Goal: Use online tool/utility: Utilize a website feature to perform a specific function

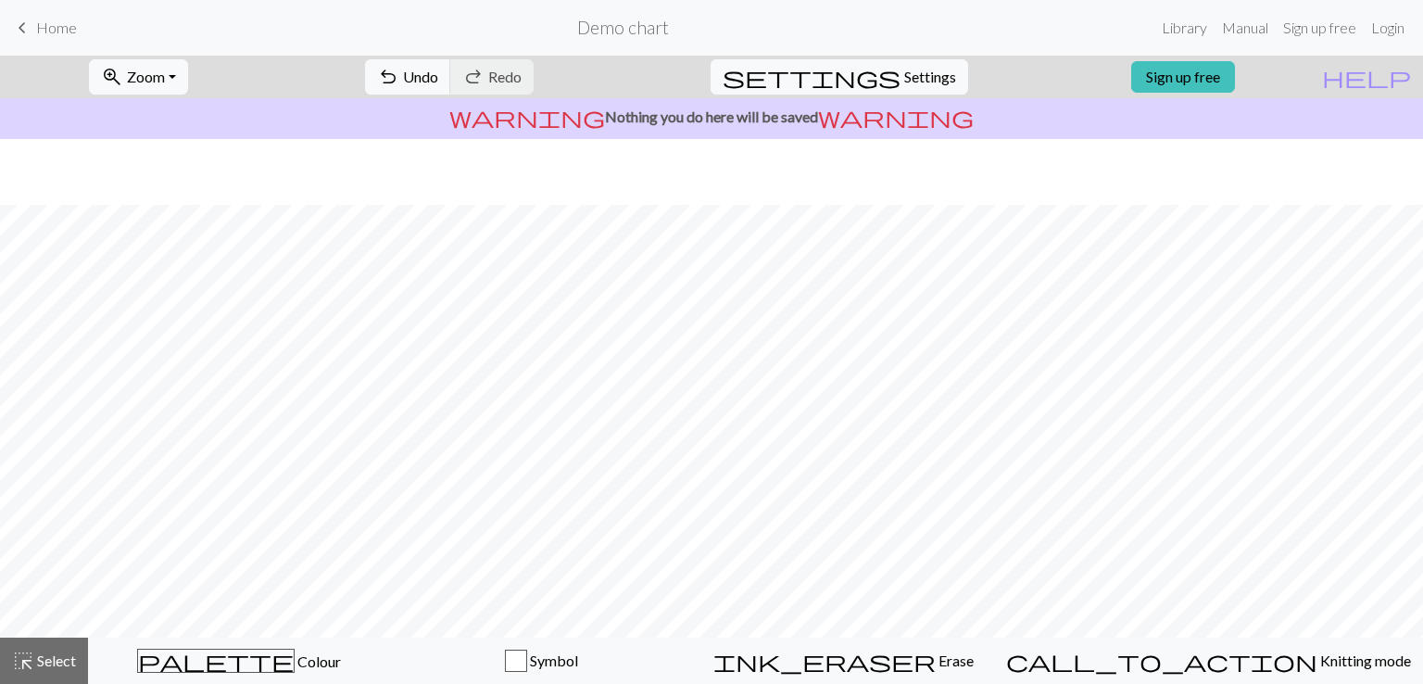
scroll to position [255, 0]
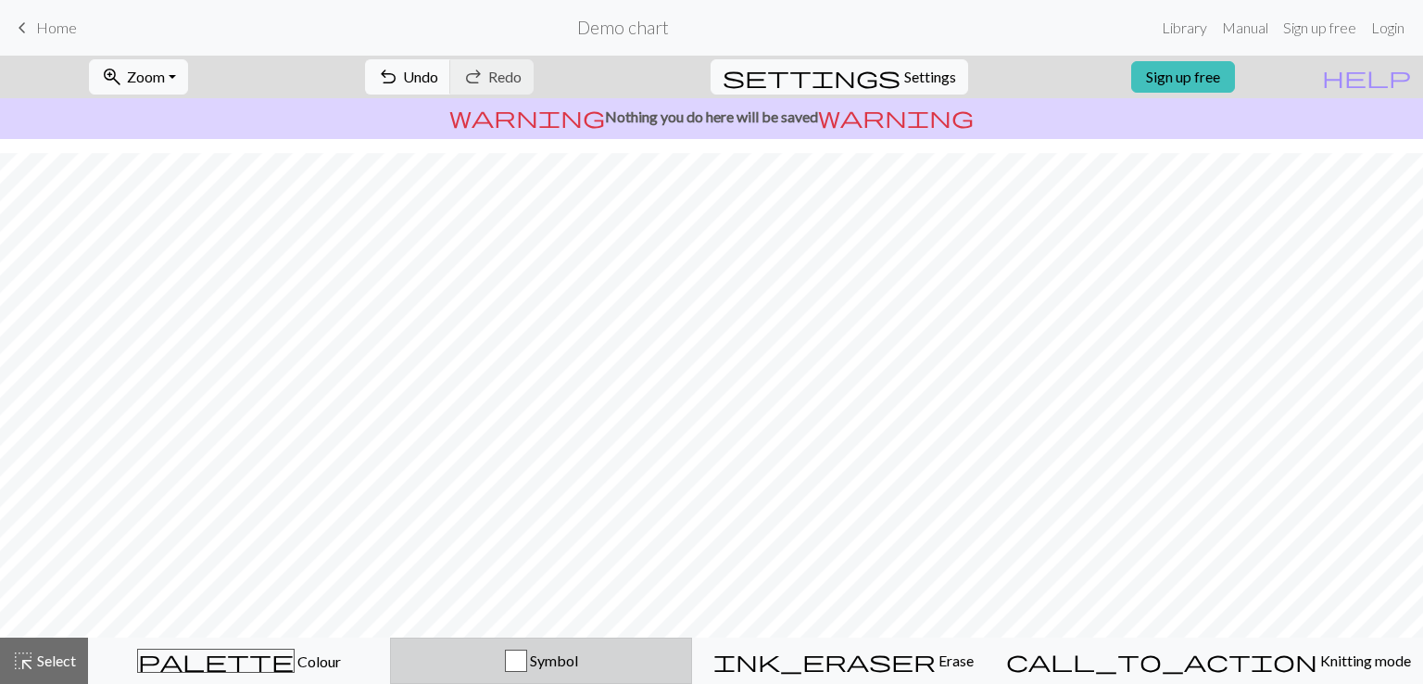
click at [578, 664] on span "Symbol" at bounding box center [552, 660] width 51 height 18
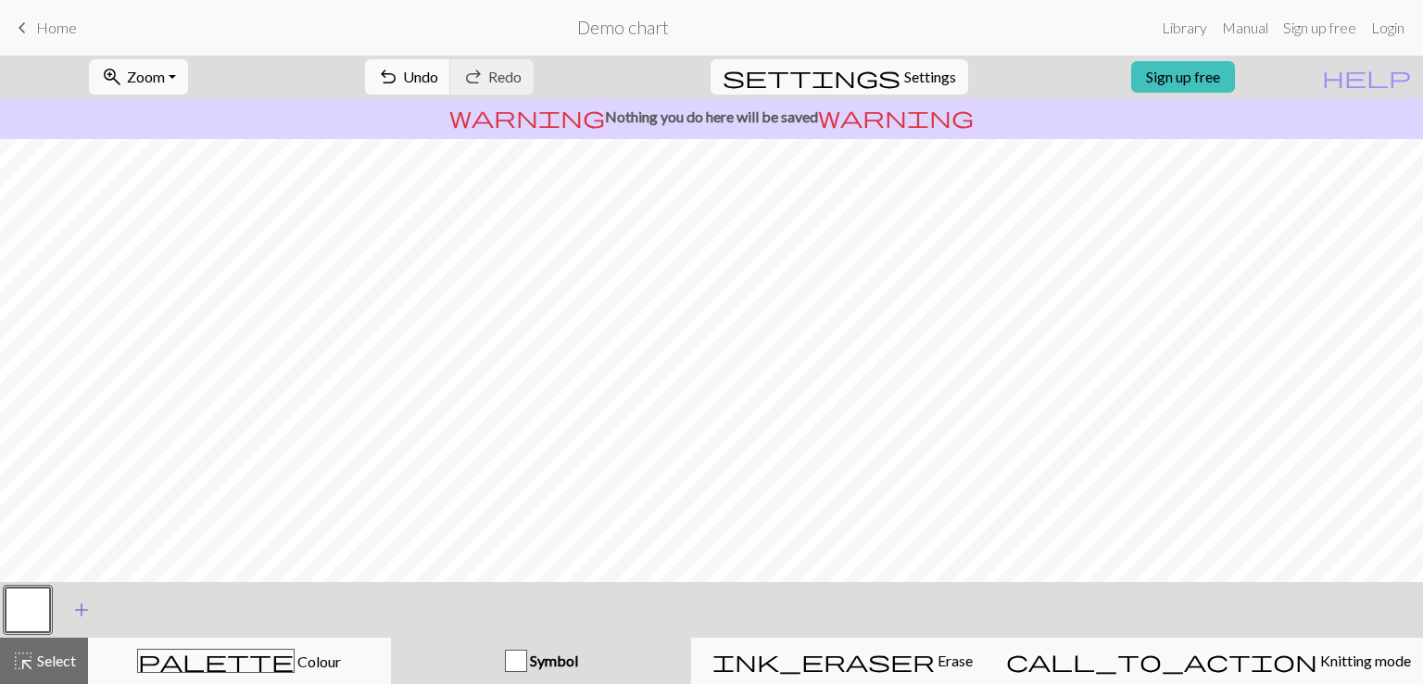
click at [89, 612] on span "add" at bounding box center [81, 610] width 22 height 26
click at [69, 605] on button "button" at bounding box center [78, 610] width 44 height 44
click at [40, 602] on button "button" at bounding box center [28, 610] width 44 height 44
click at [77, 613] on button "button" at bounding box center [78, 610] width 44 height 44
click at [96, 613] on button "button" at bounding box center [78, 610] width 44 height 44
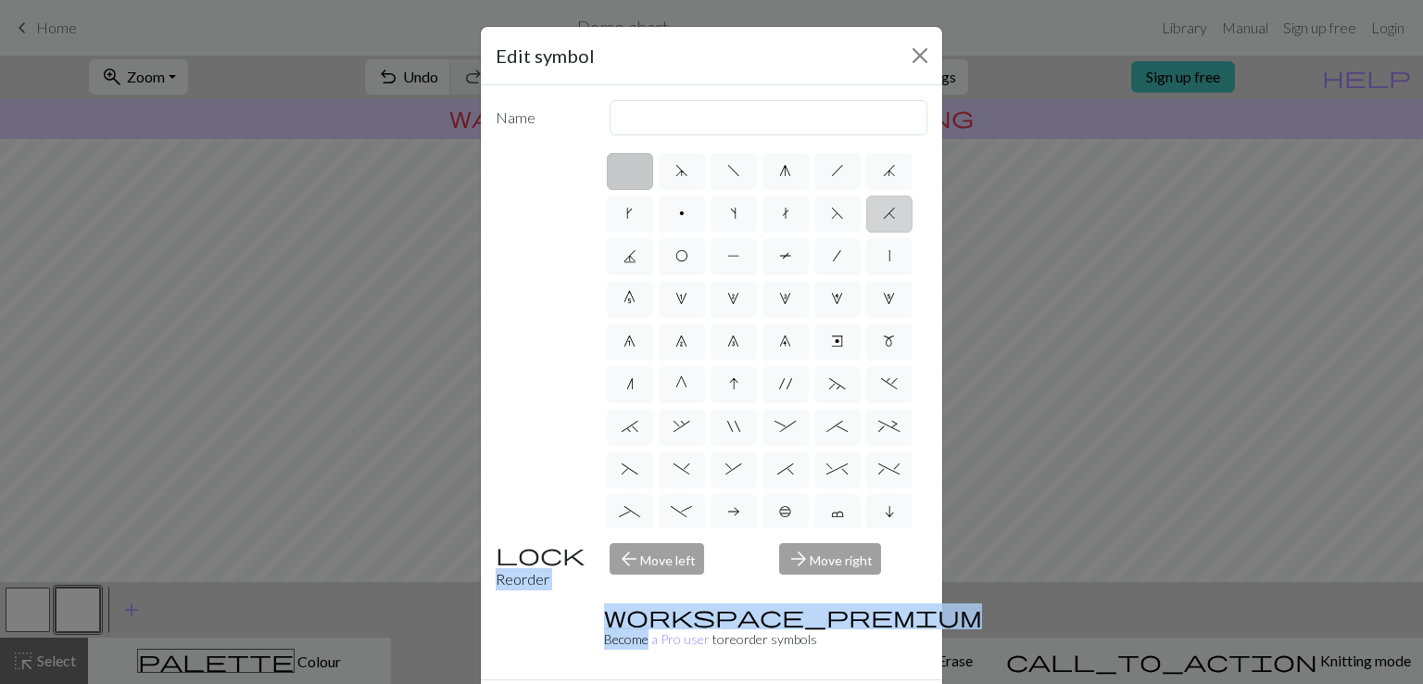
click at [677, 253] on div "Edit symbol Name d f g h j k p s t F H J O P T / | 0 1 2 3 4 5 6 7 8 9 e m n G …" at bounding box center [711, 342] width 1423 height 684
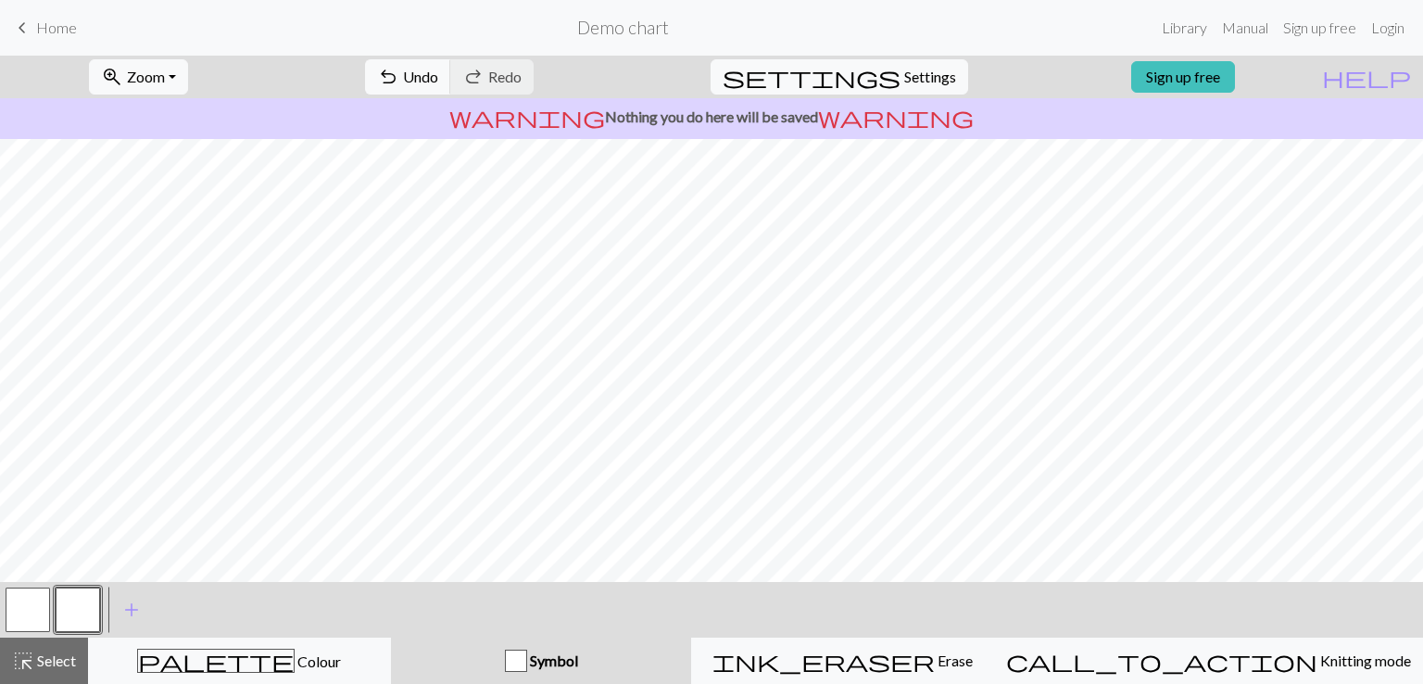
click at [31, 601] on button "button" at bounding box center [28, 610] width 44 height 44
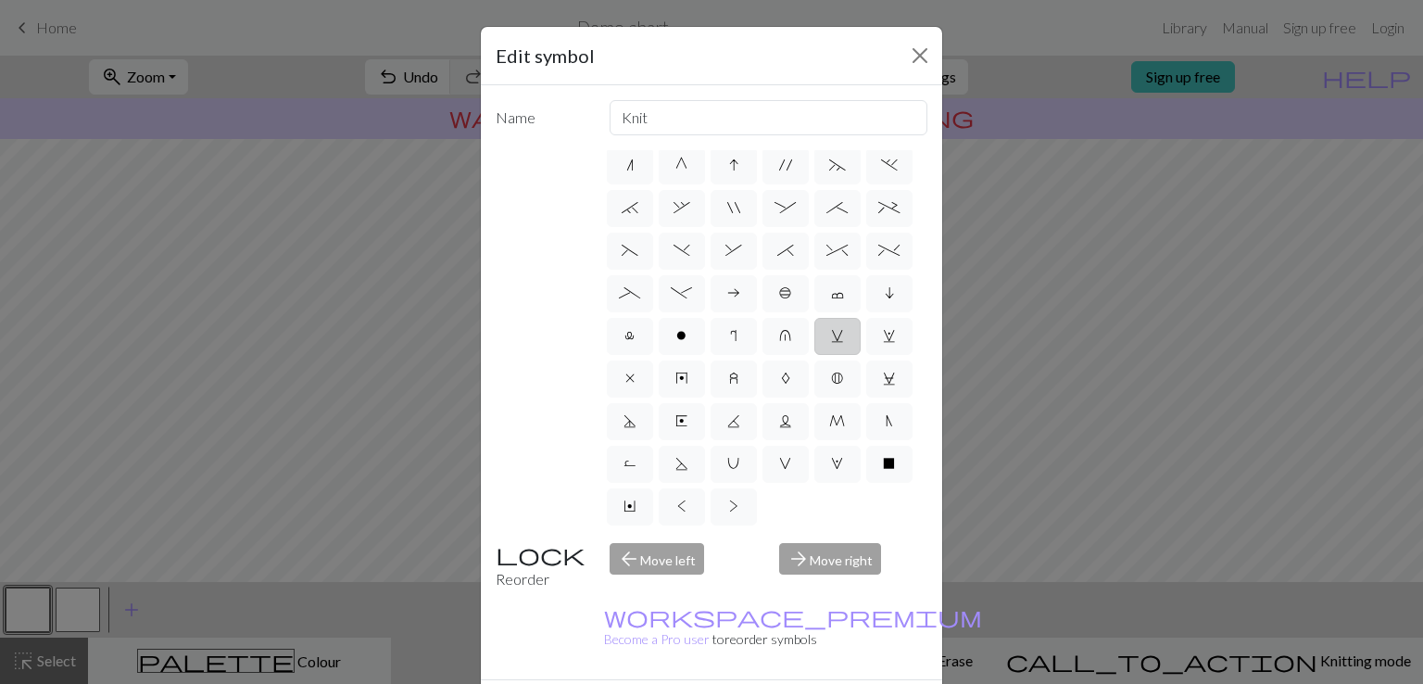
scroll to position [0, 0]
click at [866, 275] on label "|" at bounding box center [889, 256] width 46 height 37
click at [889, 257] on input "|" at bounding box center [895, 251] width 12 height 12
radio input "true"
type input "slip stitch"
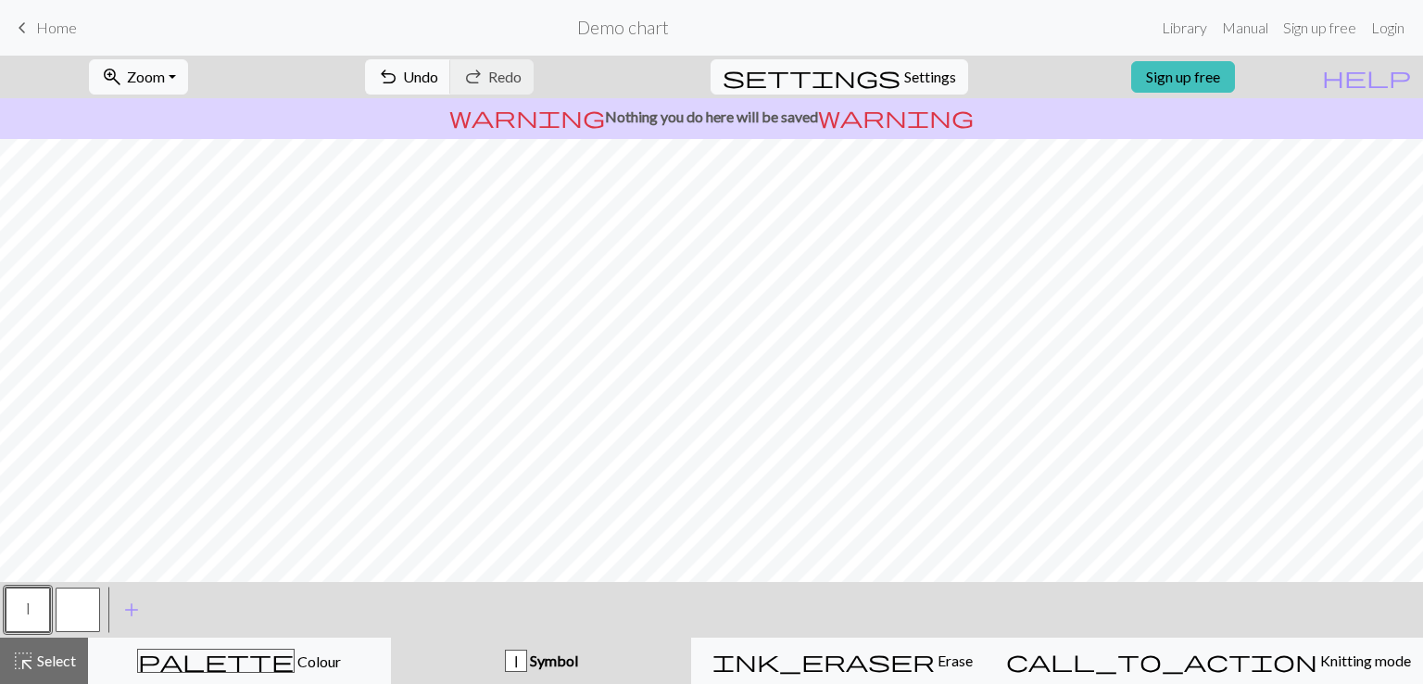
click at [78, 607] on button "button" at bounding box center [78, 610] width 44 height 44
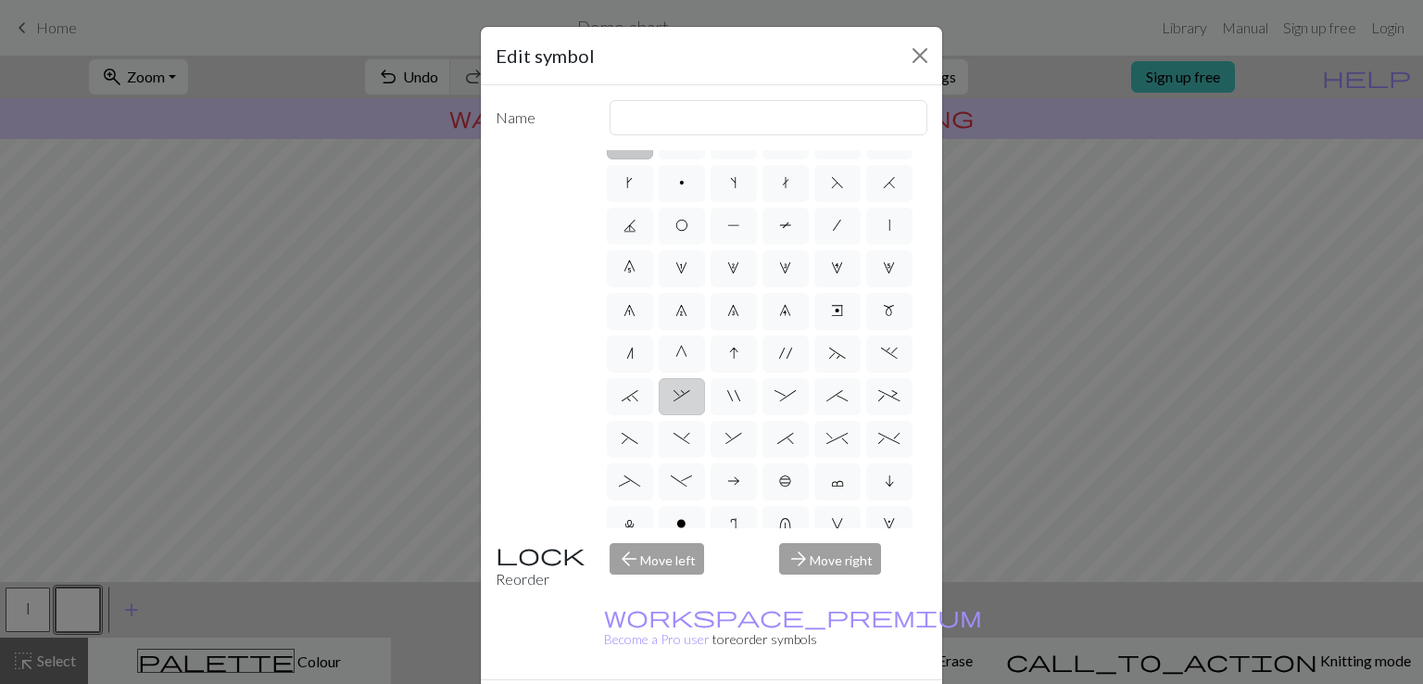
scroll to position [30, 0]
click at [757, 220] on label "P" at bounding box center [734, 227] width 46 height 37
click at [740, 245] on input "P" at bounding box center [733, 251] width 12 height 12
radio input "true"
type input "purl"
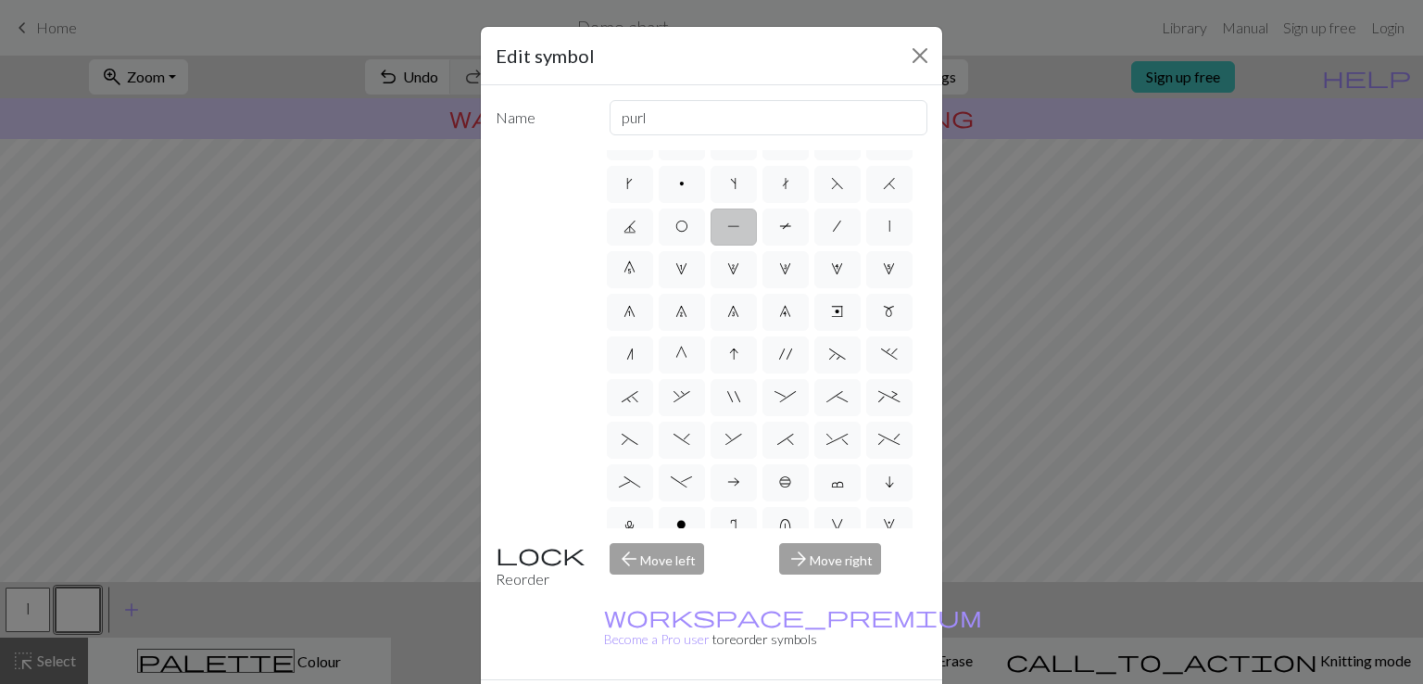
click at [757, 229] on label "P" at bounding box center [734, 227] width 46 height 37
click at [740, 245] on input "P" at bounding box center [733, 251] width 12 height 12
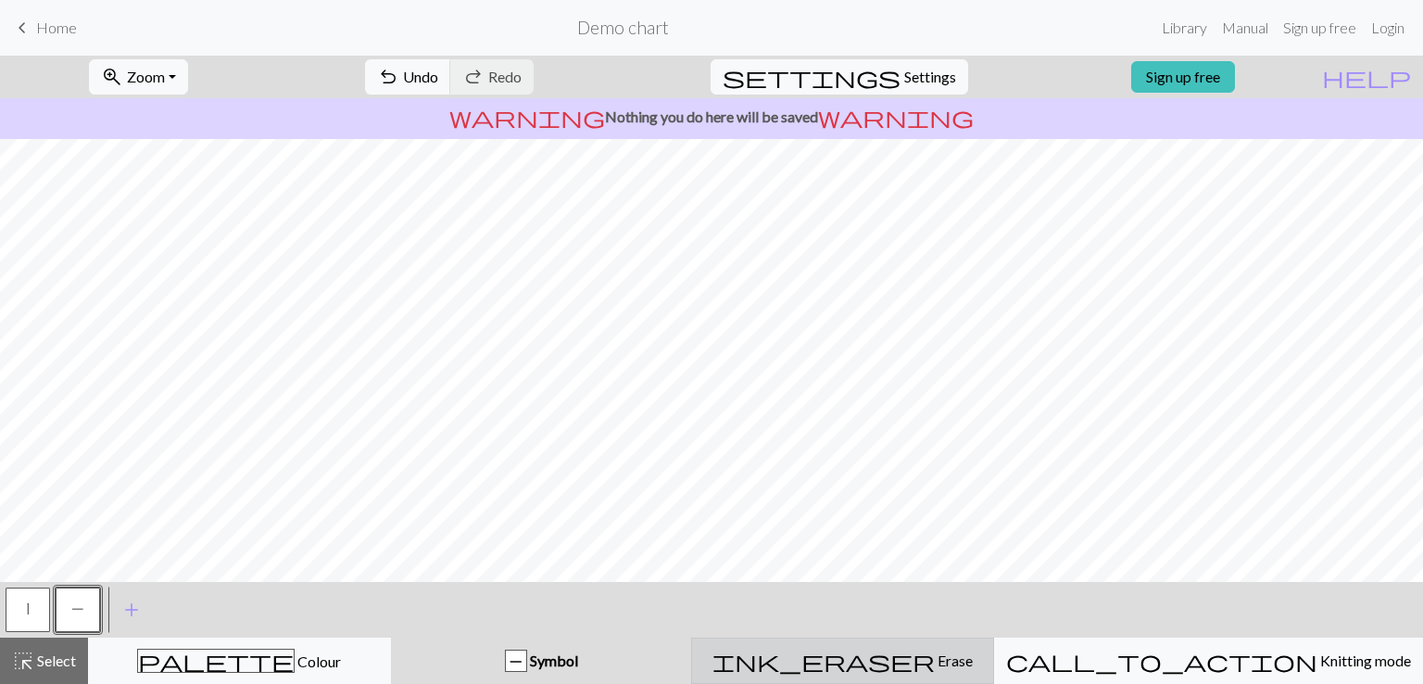
click at [982, 662] on div "ink_eraser Erase Erase" at bounding box center [842, 661] width 279 height 22
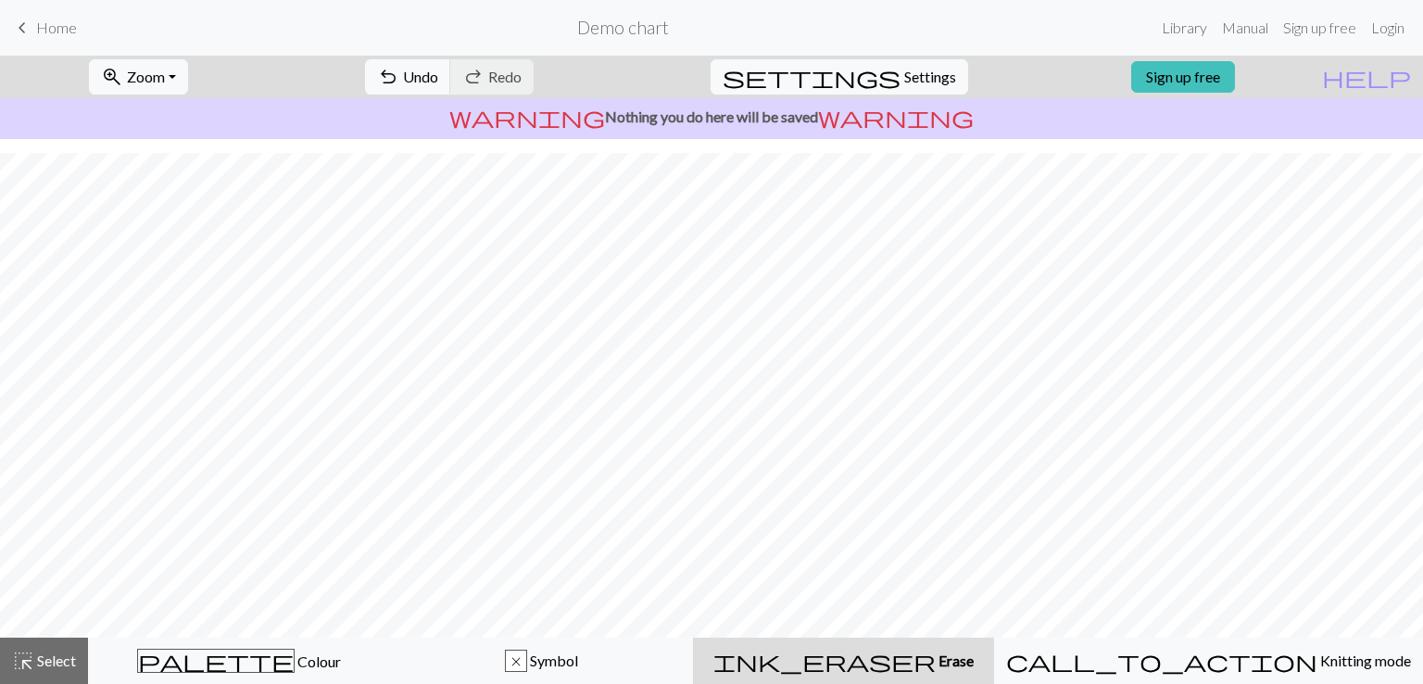
click at [936, 660] on span "Erase" at bounding box center [955, 660] width 38 height 18
click at [904, 73] on span "Settings" at bounding box center [930, 77] width 52 height 22
select select "crossstitch"
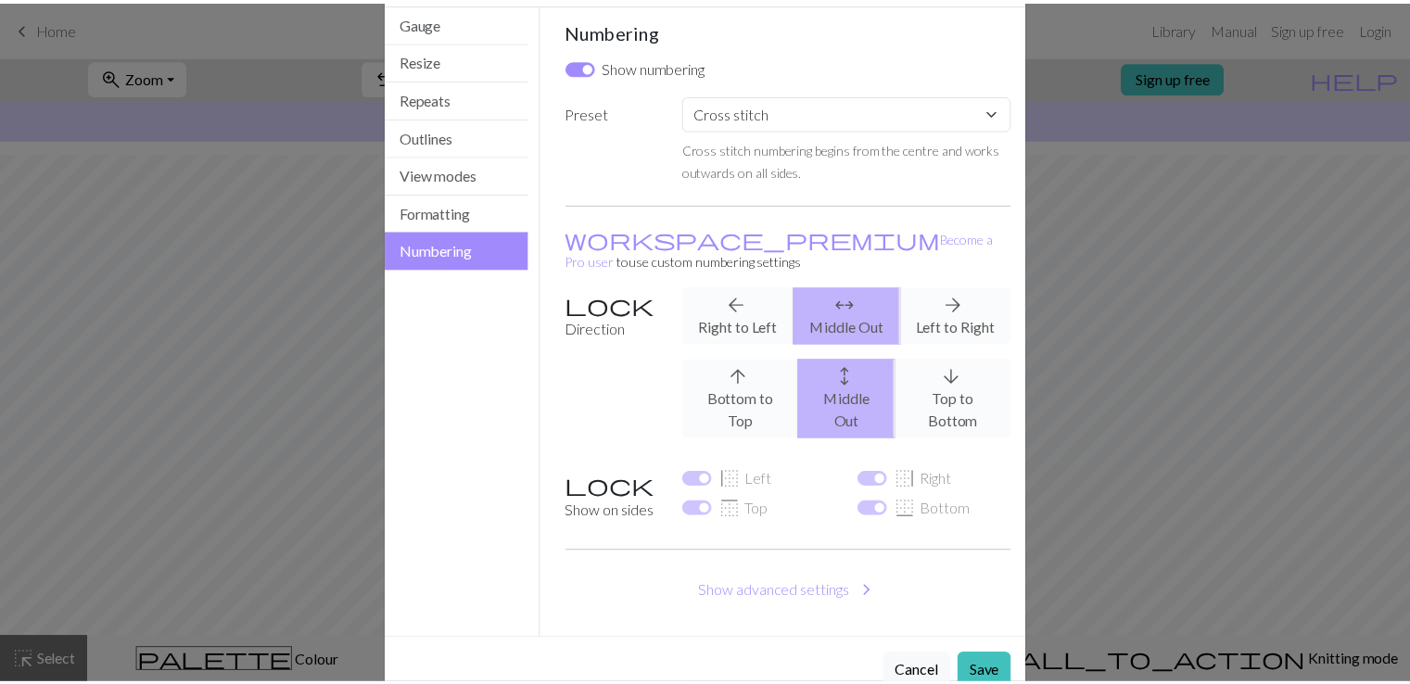
scroll to position [0, 0]
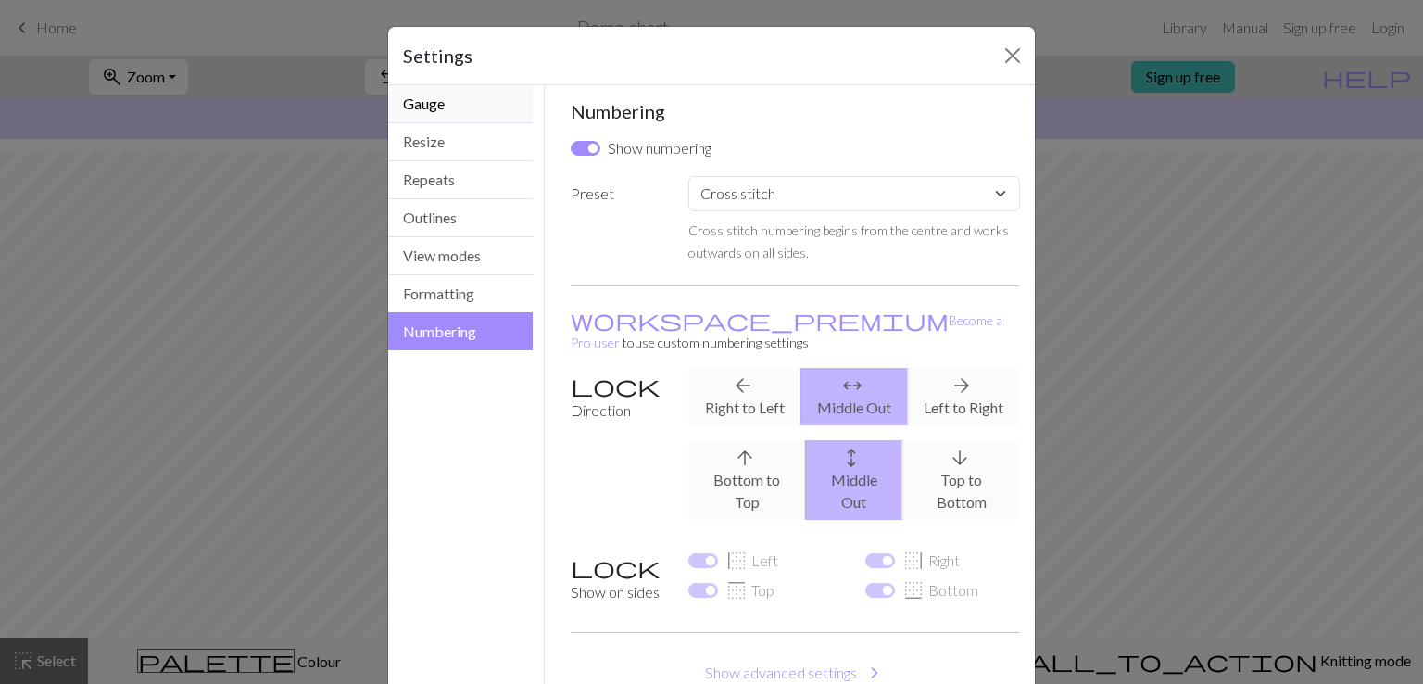
click at [458, 101] on button "Gauge" at bounding box center [460, 104] width 145 height 38
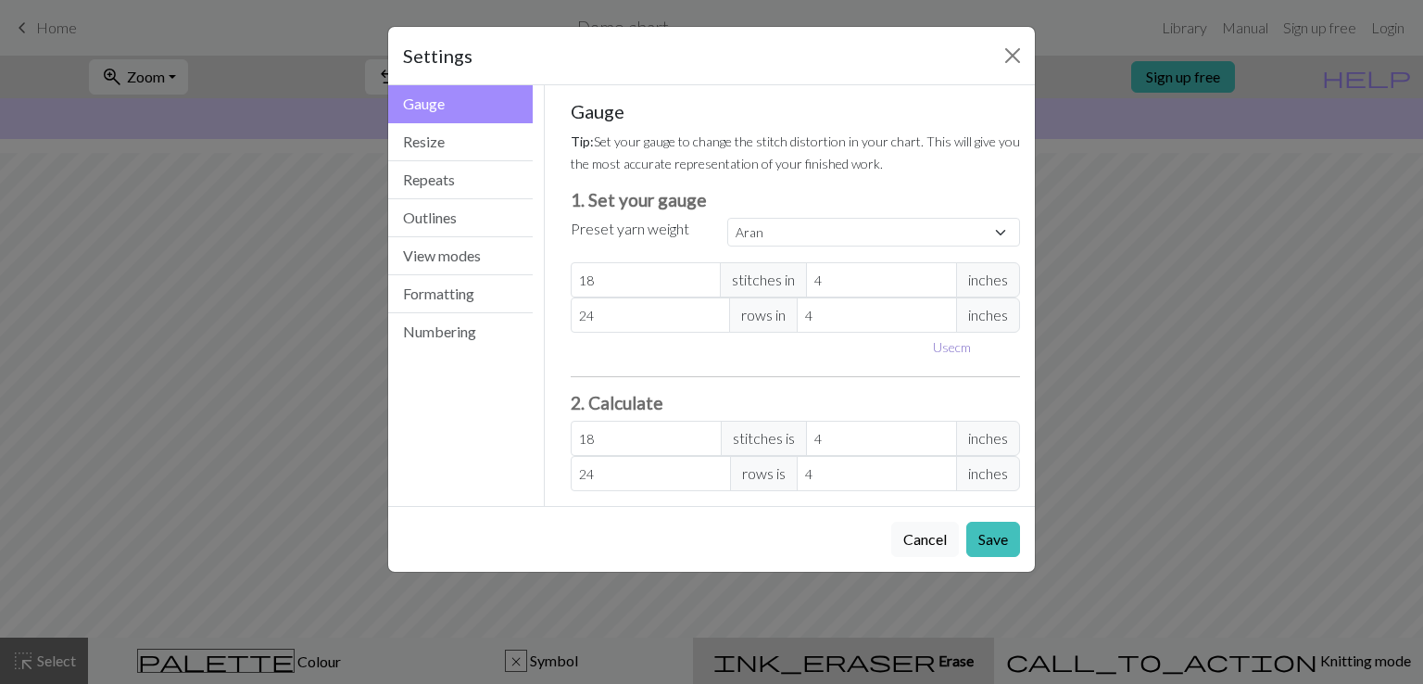
click at [957, 344] on button "Use cm" at bounding box center [952, 347] width 55 height 29
type input "10.16"
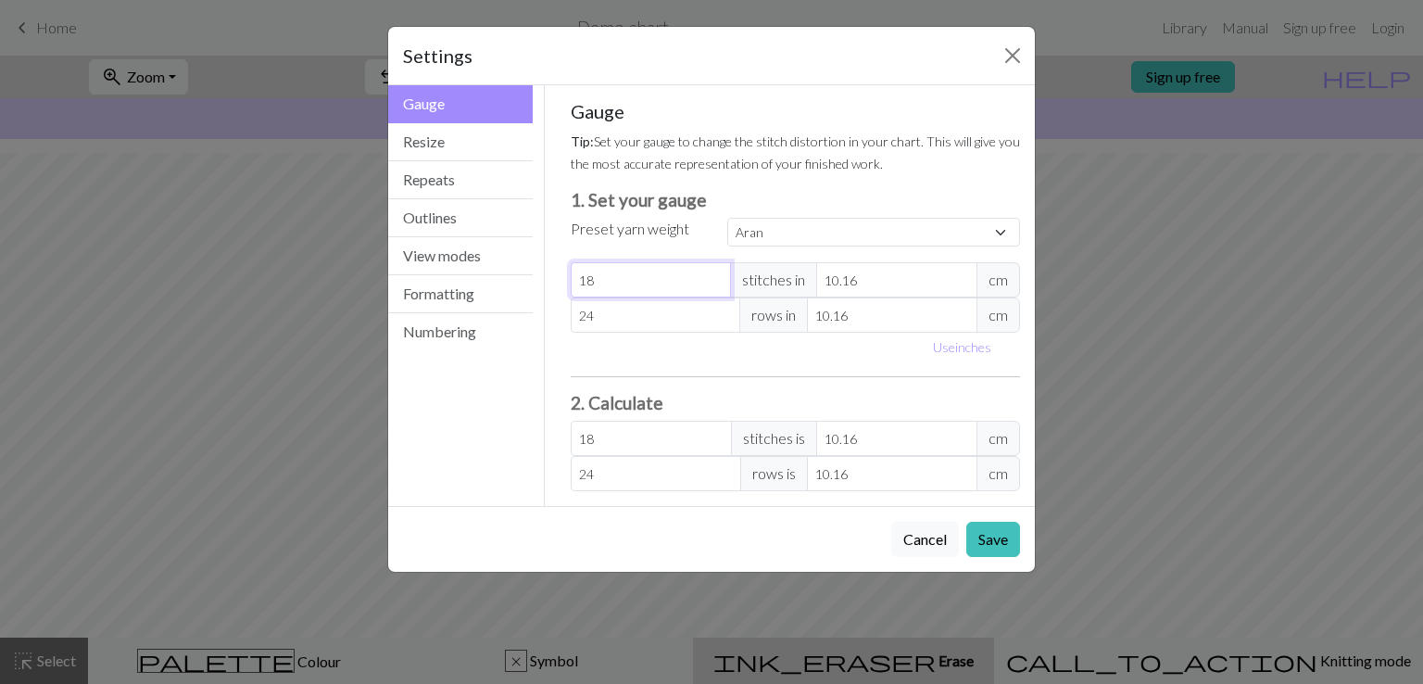
select select "custom"
type input "19"
click at [715, 278] on input "19" at bounding box center [651, 279] width 161 height 35
type input "20"
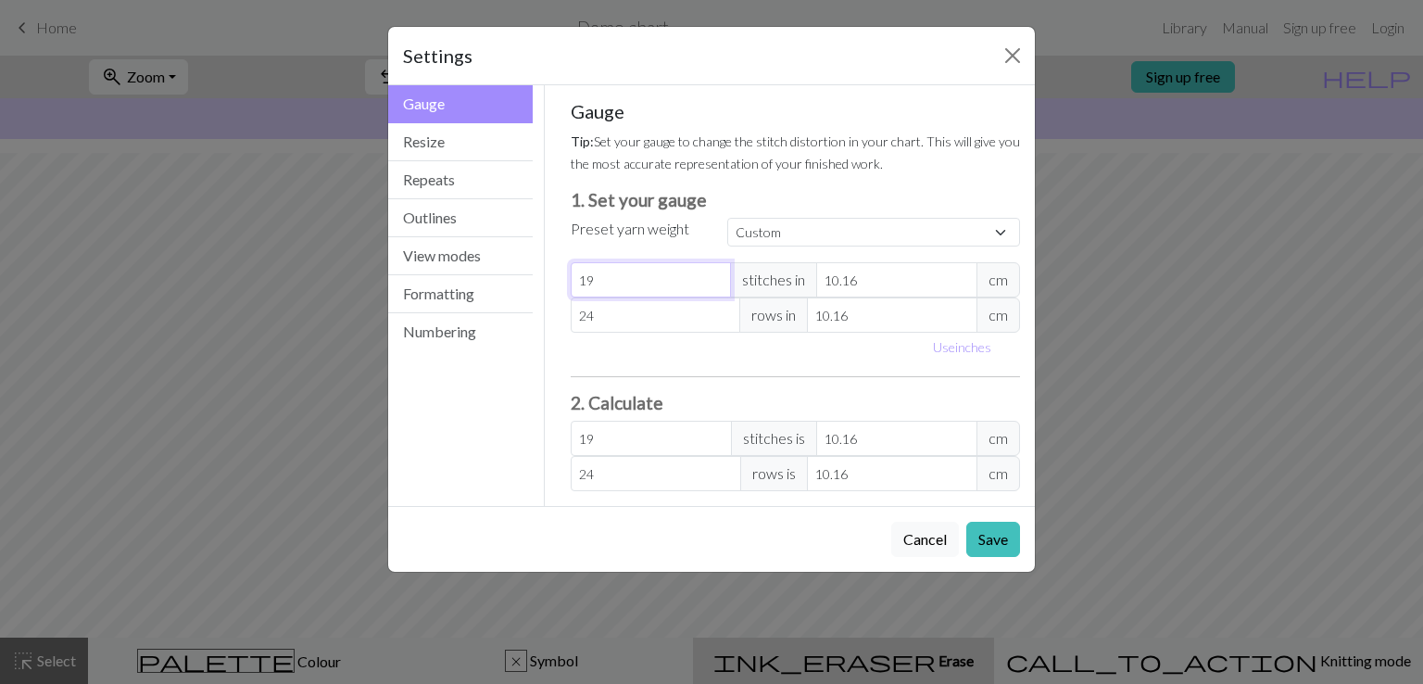
type input "20"
click at [715, 278] on input "20" at bounding box center [651, 279] width 161 height 35
type input "21"
click at [715, 278] on input "21" at bounding box center [651, 279] width 161 height 35
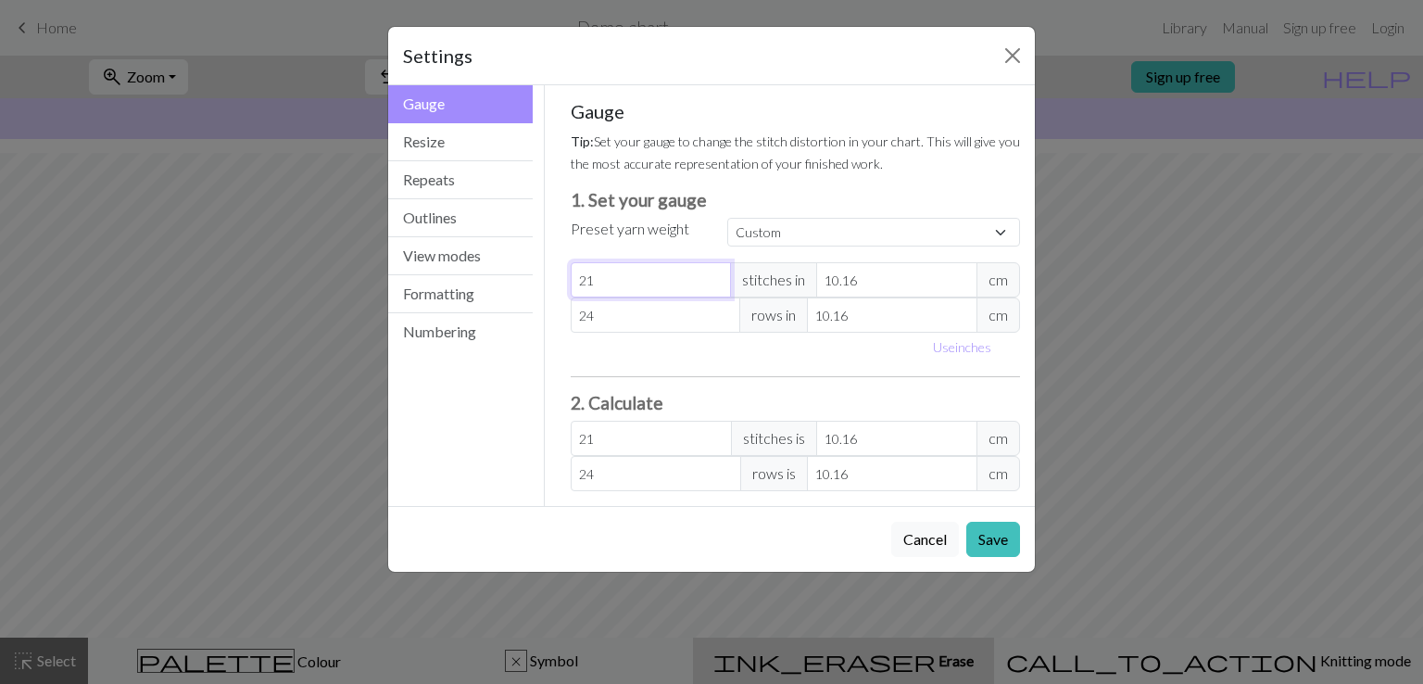
type input "22"
click at [715, 278] on input "22" at bounding box center [651, 279] width 161 height 35
type input "23"
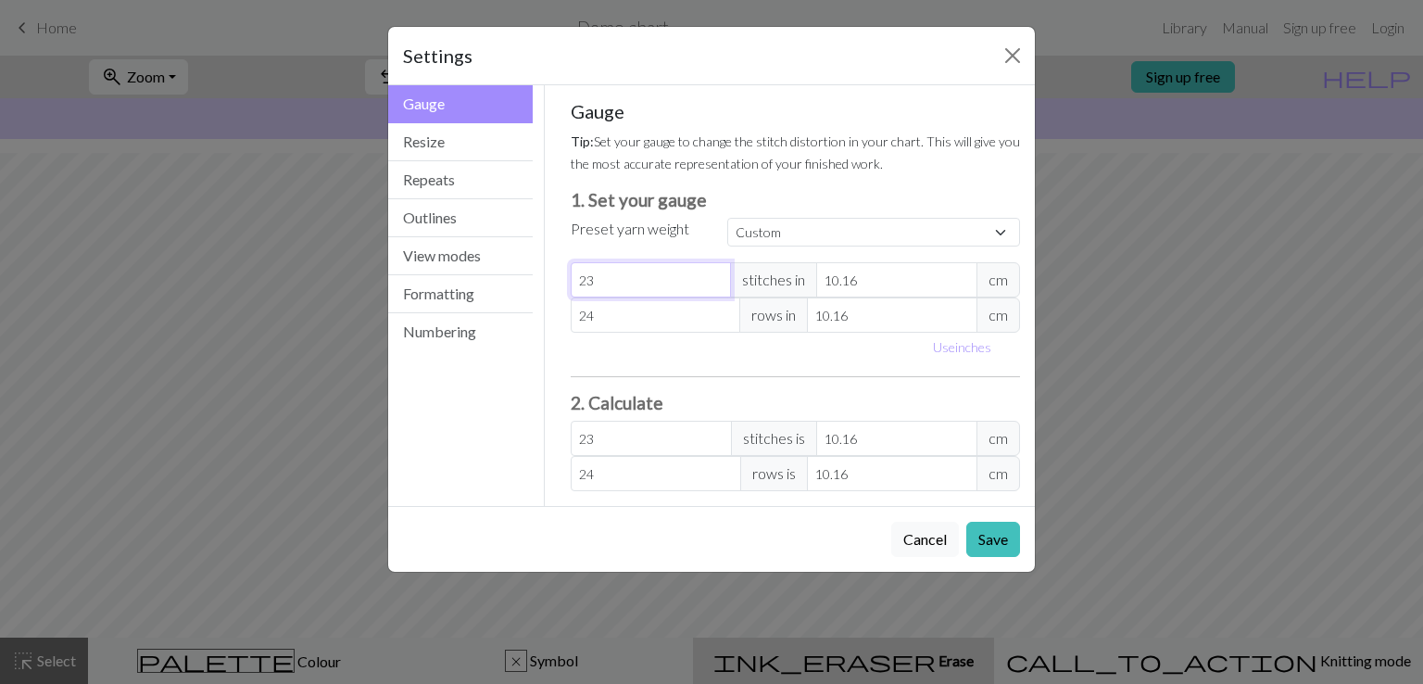
click at [715, 278] on input "23" at bounding box center [651, 279] width 161 height 35
type input "24"
click at [715, 278] on input "24" at bounding box center [651, 279] width 161 height 35
type input "25"
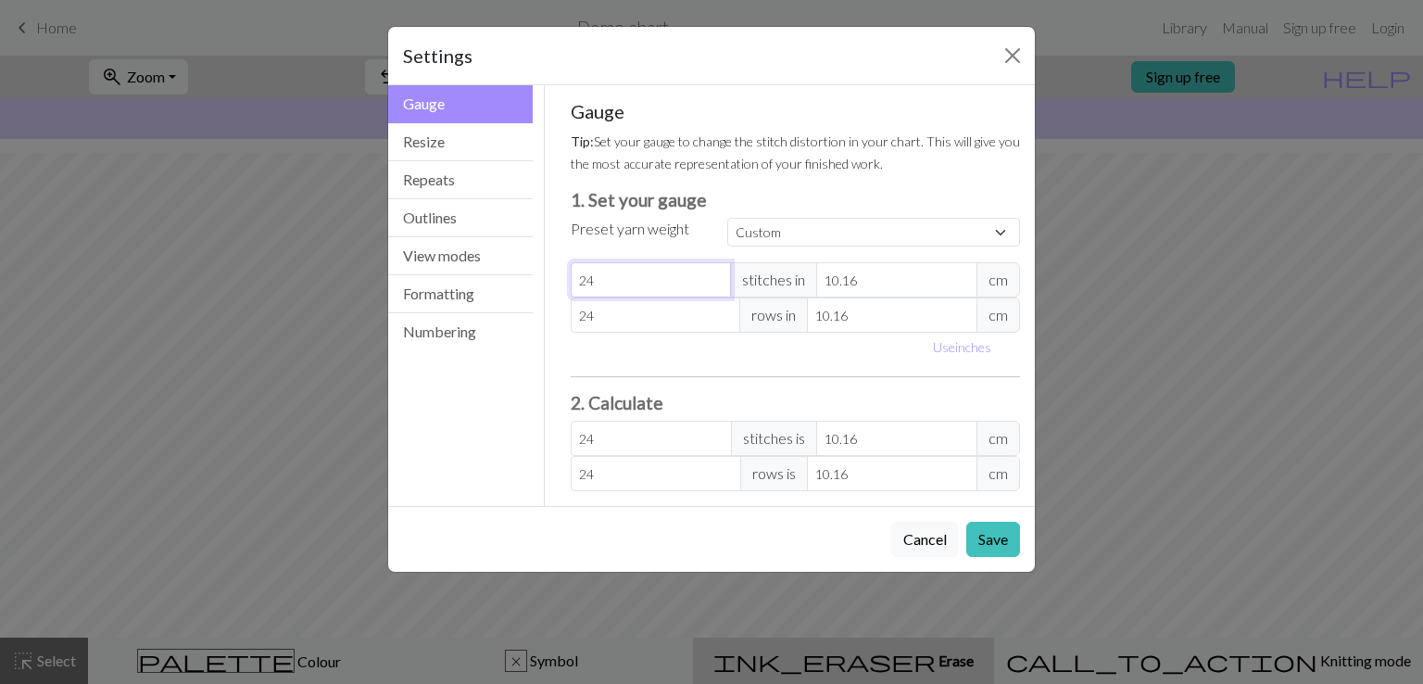
type input "25"
click at [715, 278] on input "25" at bounding box center [651, 279] width 161 height 35
type input "26"
click at [715, 278] on input "26" at bounding box center [651, 279] width 161 height 35
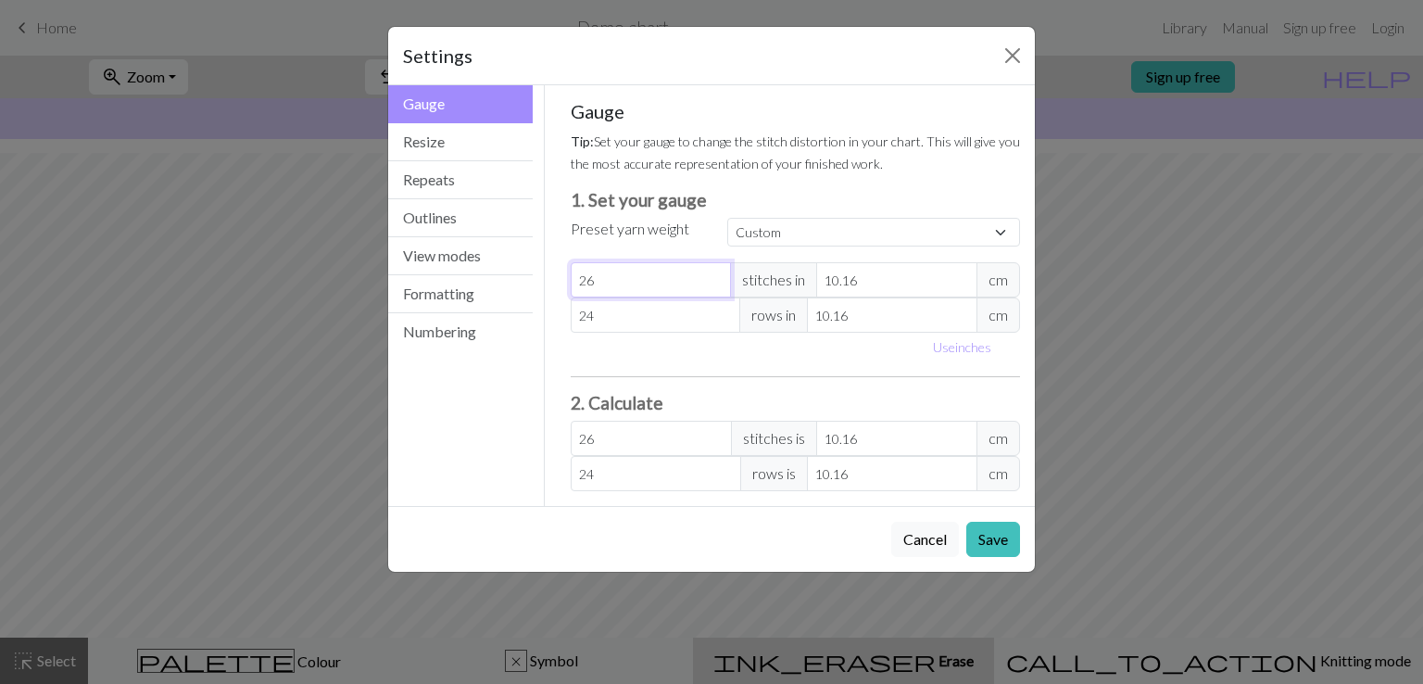
type input "27"
click at [715, 278] on input "27" at bounding box center [651, 279] width 161 height 35
click at [709, 224] on div "Preset yarn weight" at bounding box center [639, 233] width 158 height 30
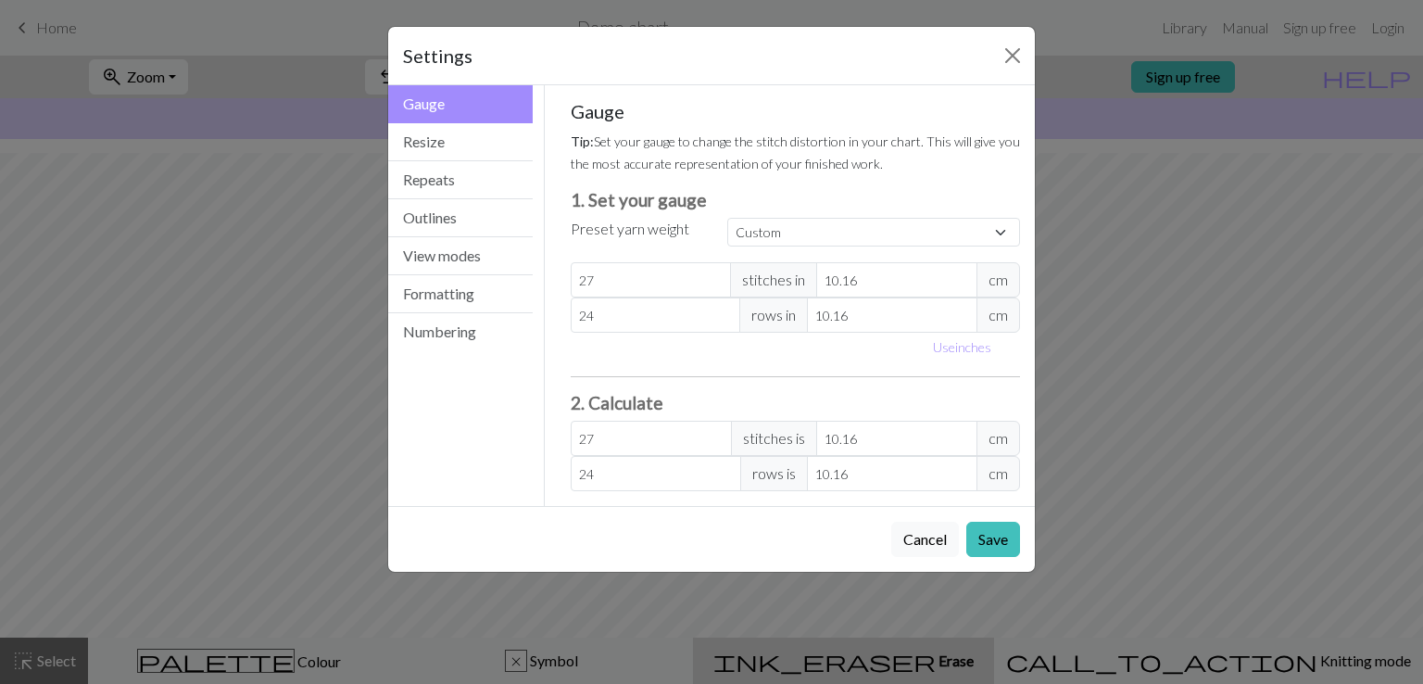
click at [716, 233] on div "Custom Square Lace Light Fingering Fingering Sport Double knit Worsted Aran Bul…" at bounding box center [873, 233] width 315 height 30
type input "25"
click at [726, 309] on input "25" at bounding box center [656, 314] width 171 height 35
type input "26"
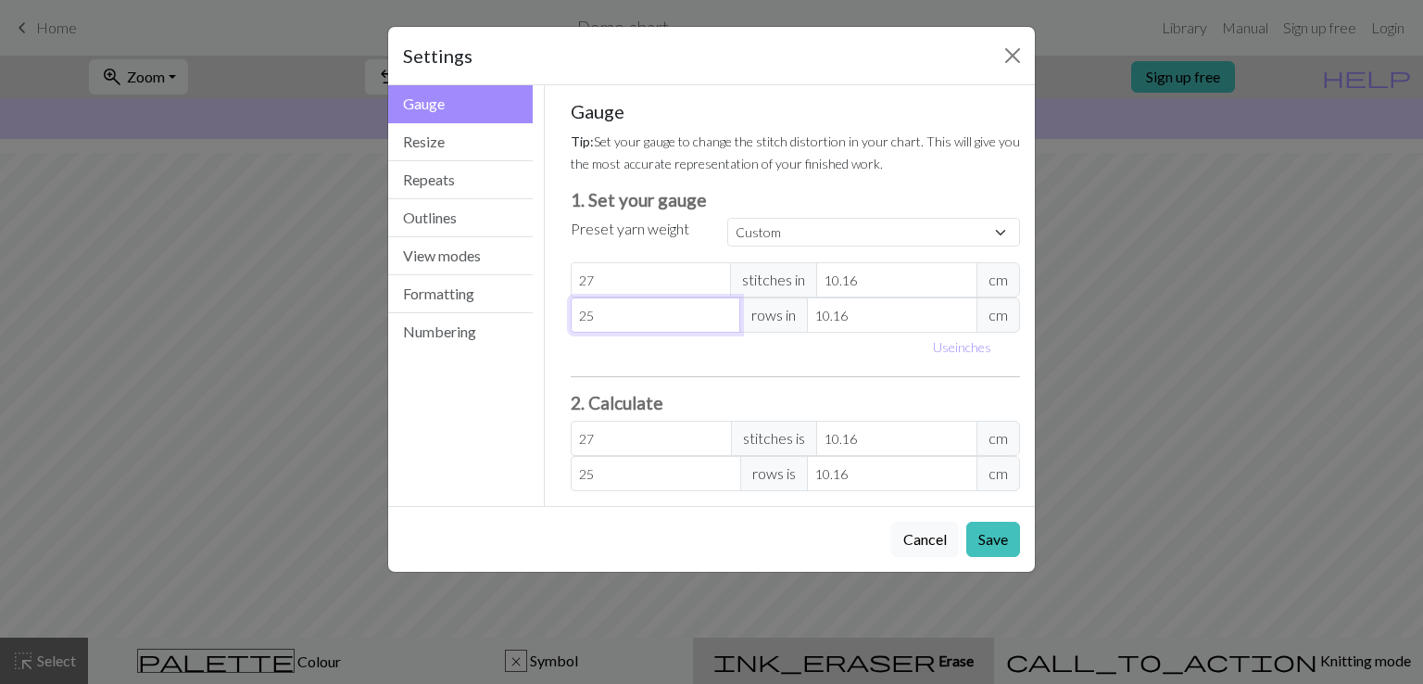
type input "26"
click at [726, 309] on input "26" at bounding box center [656, 314] width 171 height 35
type input "27"
click at [726, 309] on input "27" at bounding box center [656, 314] width 171 height 35
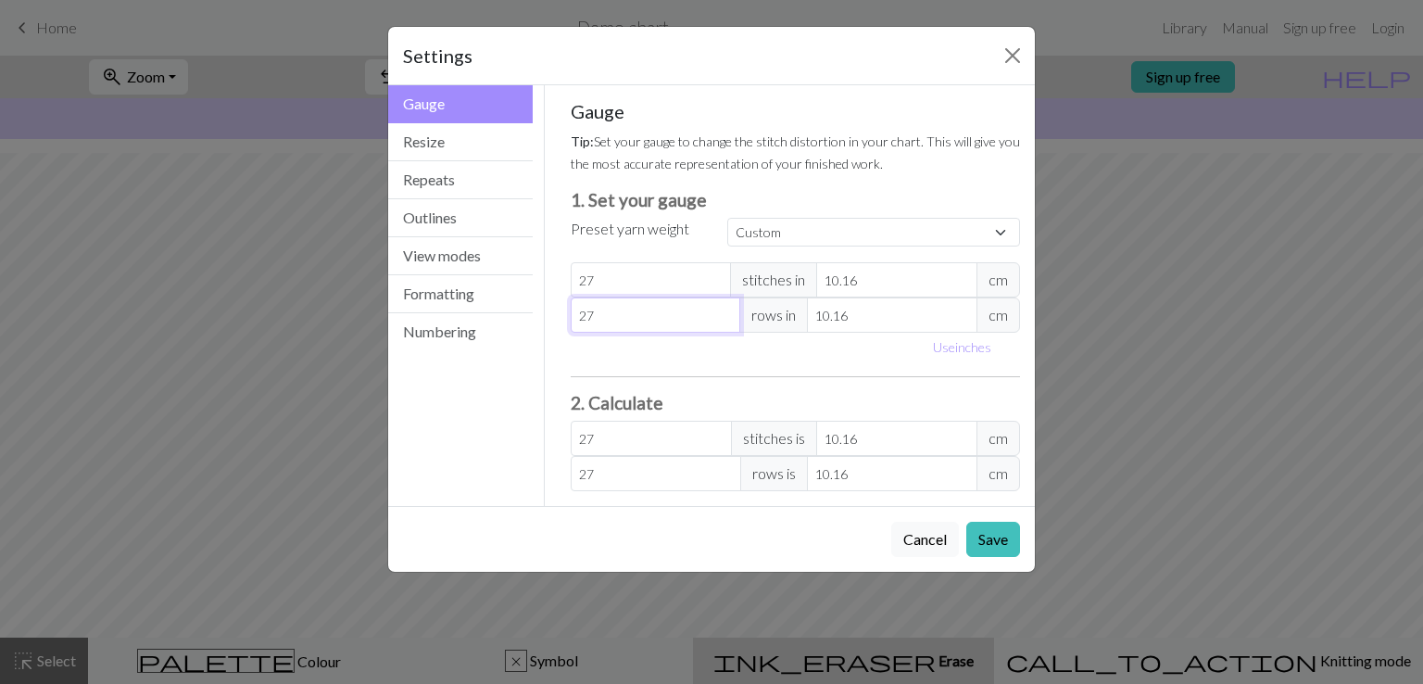
type input "28"
click at [726, 309] on input "28" at bounding box center [656, 314] width 171 height 35
type input "29"
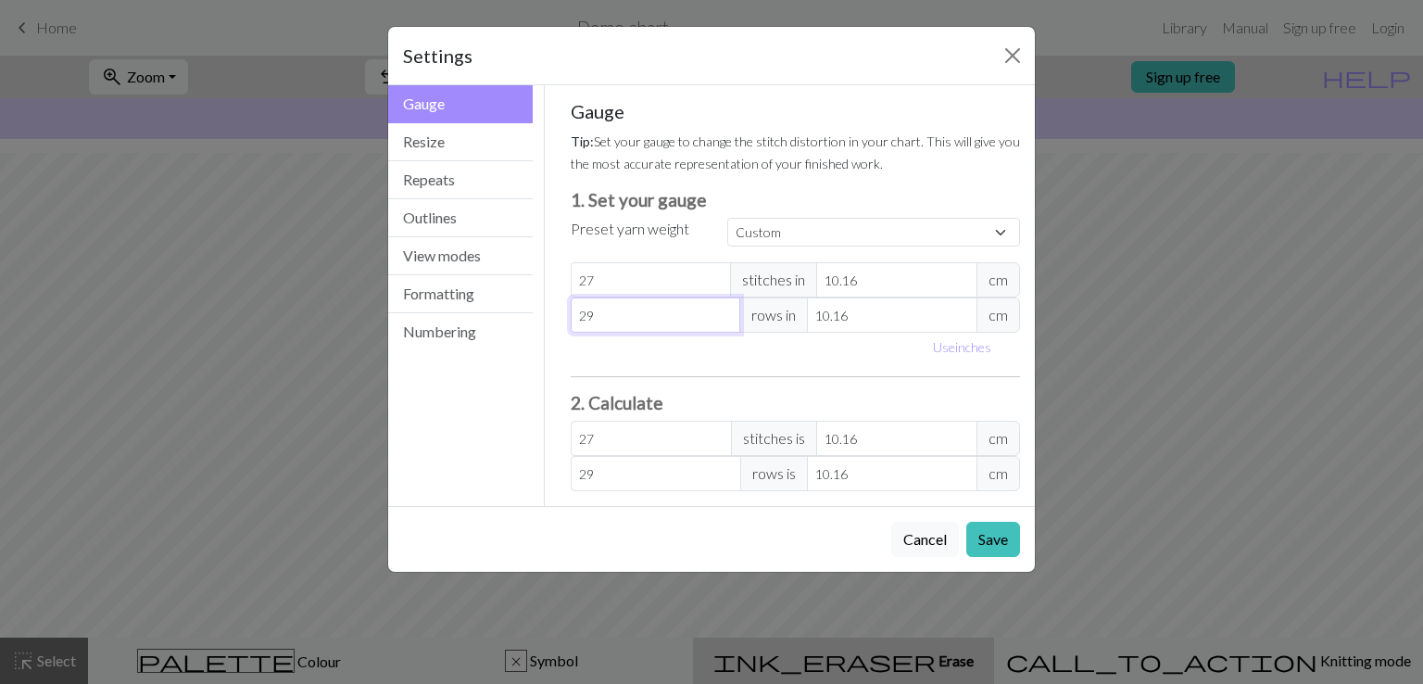
click at [726, 309] on input "29" at bounding box center [656, 314] width 171 height 35
type input "30"
click at [726, 309] on input "30" at bounding box center [656, 314] width 171 height 35
type input "31"
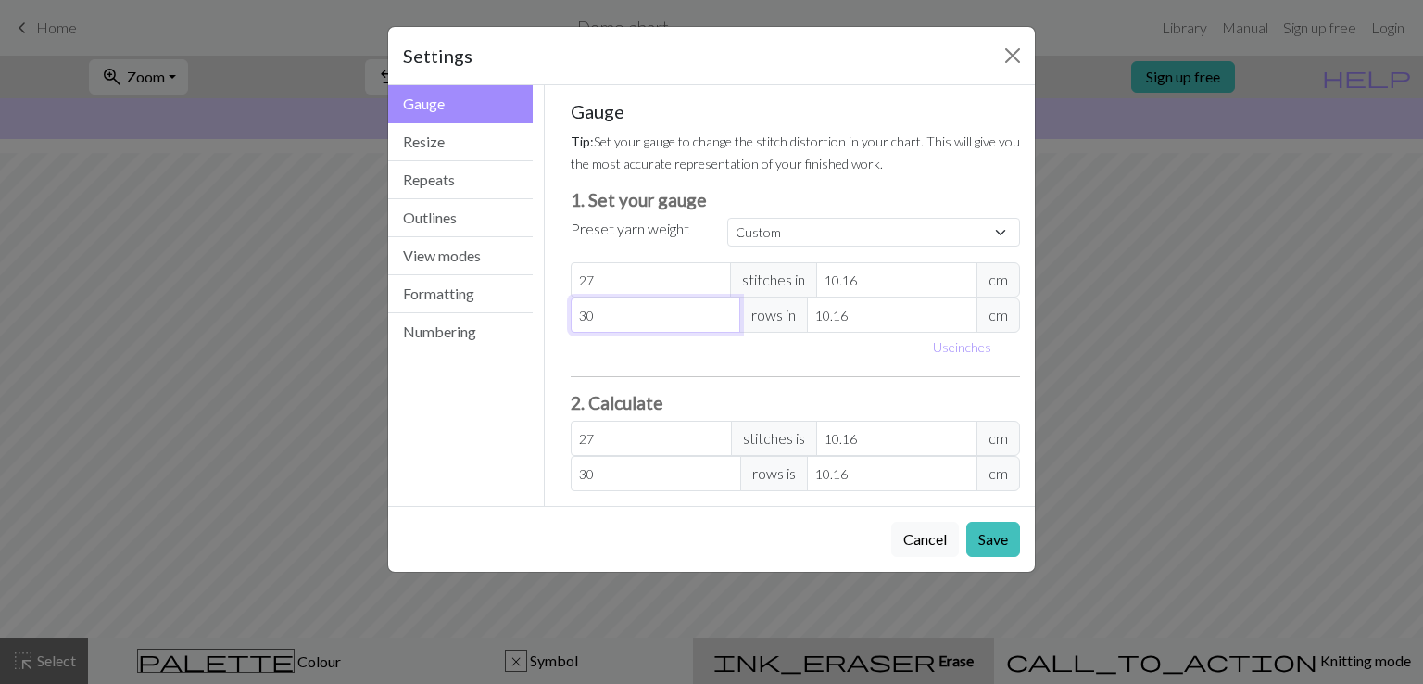
type input "31"
click at [726, 309] on input "31" at bounding box center [656, 314] width 171 height 35
type input "32"
click at [726, 309] on input "32" at bounding box center [656, 314] width 171 height 35
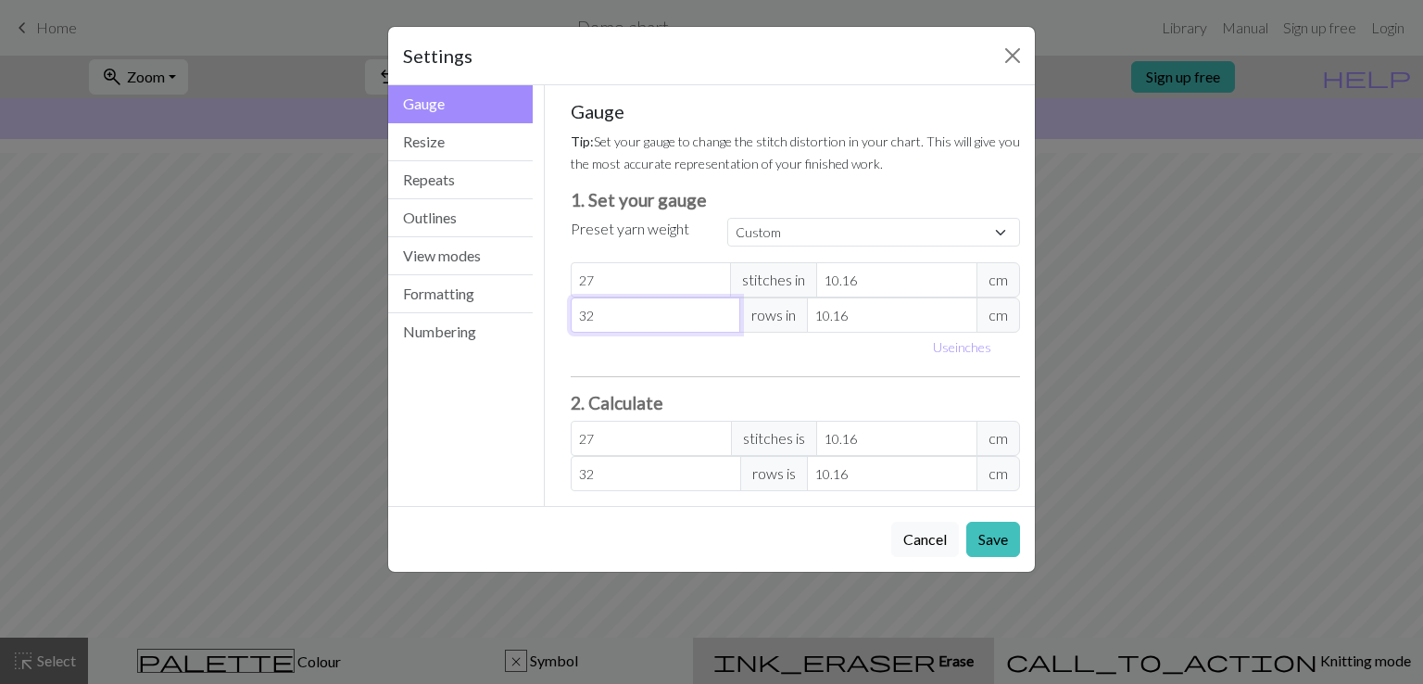
type input "33"
click at [726, 309] on input "33" at bounding box center [656, 314] width 171 height 35
type input "34"
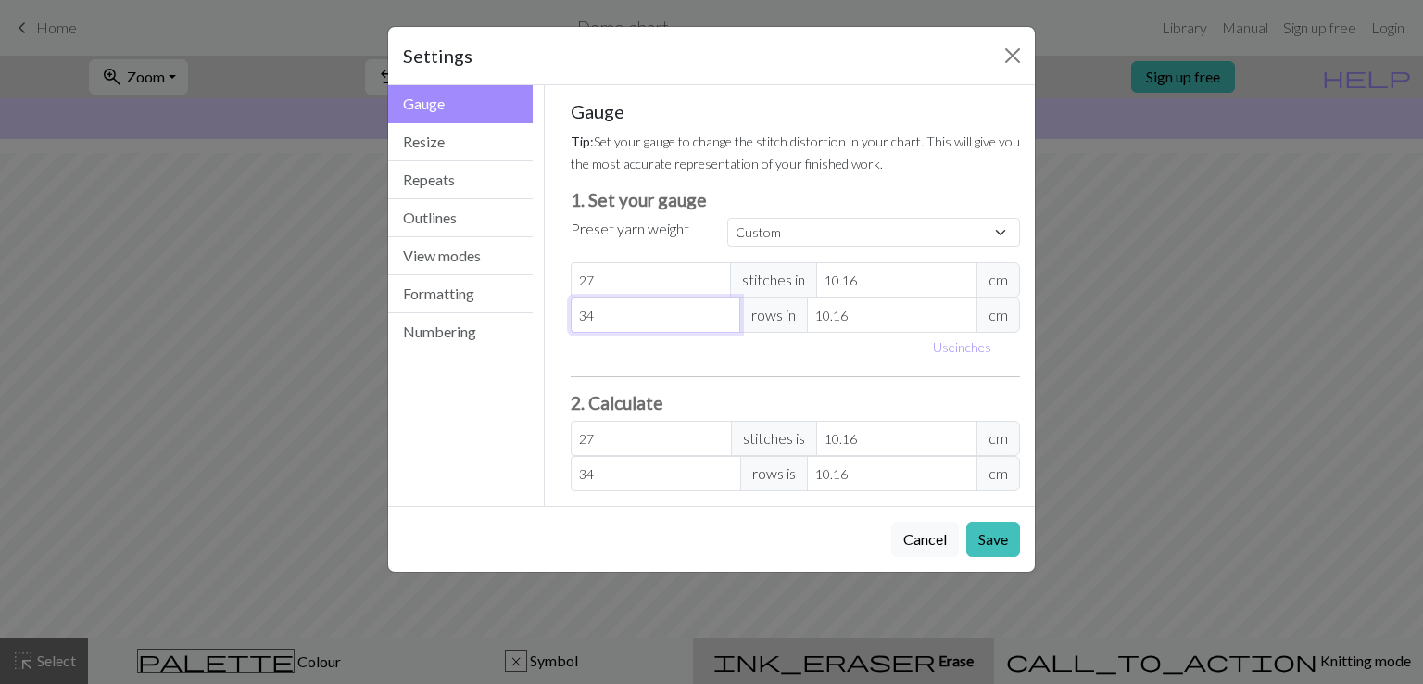
type input "34"
click at [726, 309] on input "34" at bounding box center [656, 314] width 171 height 35
click at [753, 190] on h3 "1. Set your gauge" at bounding box center [796, 199] width 450 height 21
click at [1017, 64] on button "Close" at bounding box center [1013, 56] width 30 height 30
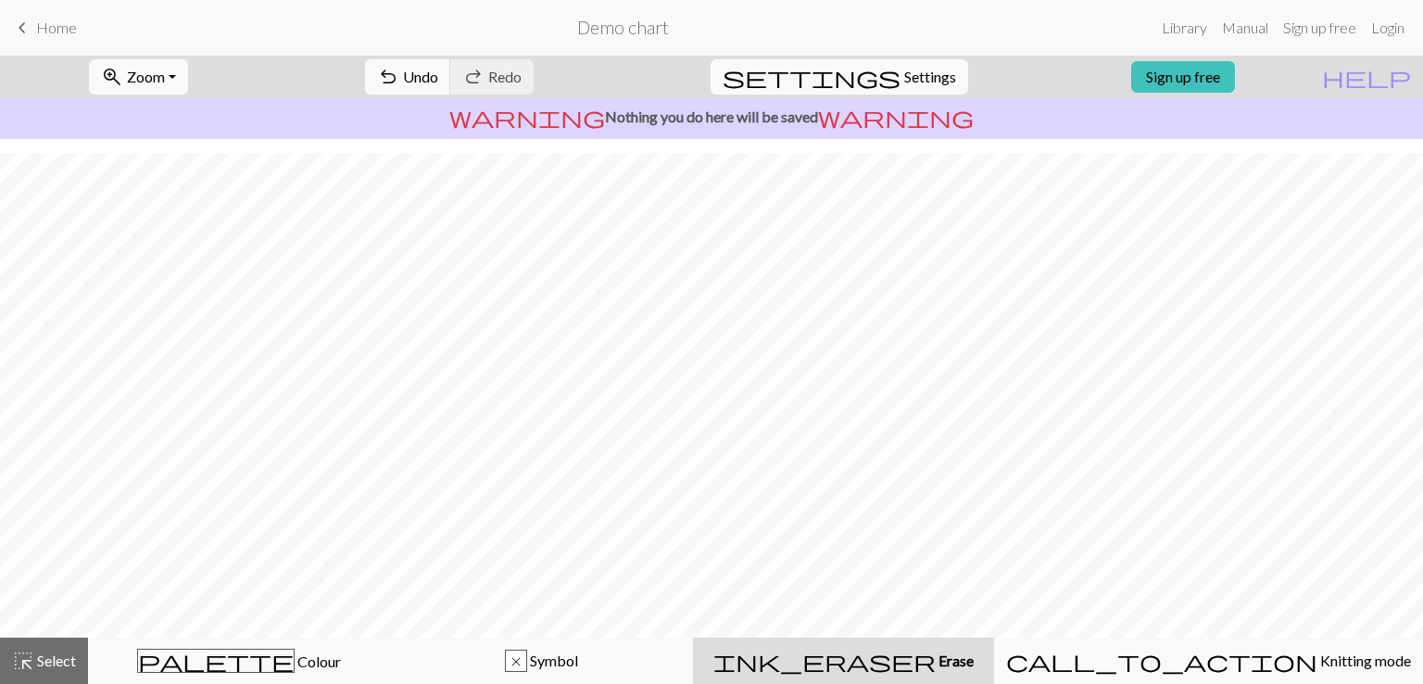
click at [70, 27] on span "Home" at bounding box center [56, 28] width 41 height 18
